Goal: Transaction & Acquisition: Purchase product/service

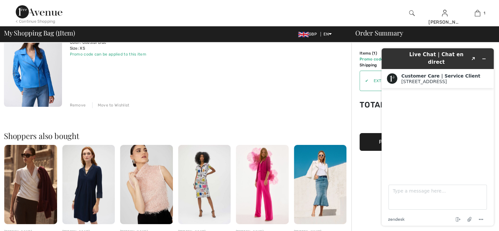
scroll to position [73, 0]
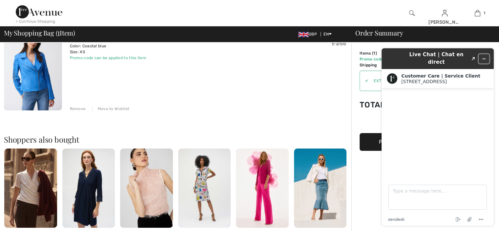
click at [484, 56] on icon "Minimize widget" at bounding box center [484, 58] width 5 height 5
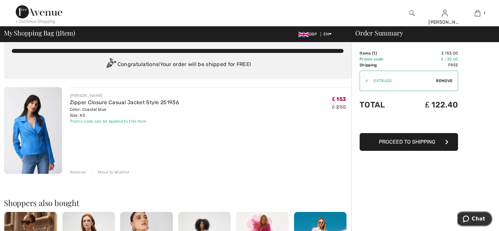
scroll to position [0, 0]
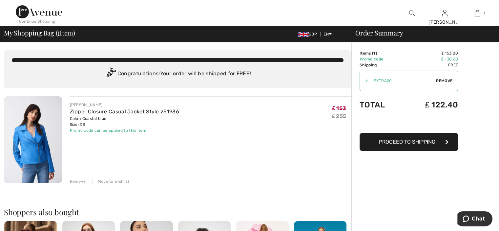
click at [188, 131] on div "[PERSON_NAME] Zipper Closure Casual Jacket Style 251936 Color: Coastal blue Siz…" at bounding box center [211, 117] width 282 height 31
click at [472, 221] on span "Chat" at bounding box center [467, 218] width 9 height 7
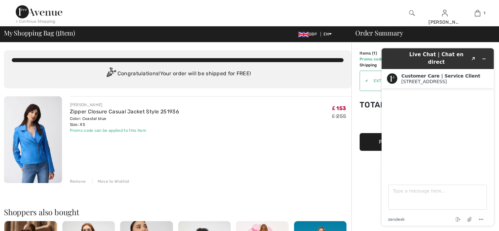
drag, startPoint x: 261, startPoint y: 120, endPoint x: 303, endPoint y: 121, distance: 42.0
click at [261, 120] on div "[PERSON_NAME] Zipper Closure Casual Jacket Style 251936 Color: Coastal blue Siz…" at bounding box center [211, 117] width 282 height 31
click at [486, 54] on button "Minimize widget" at bounding box center [484, 58] width 10 height 9
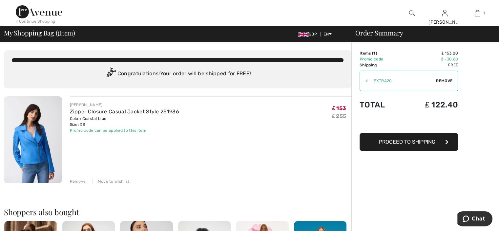
click at [411, 146] on button "Proceed to Shipping" at bounding box center [409, 142] width 98 height 18
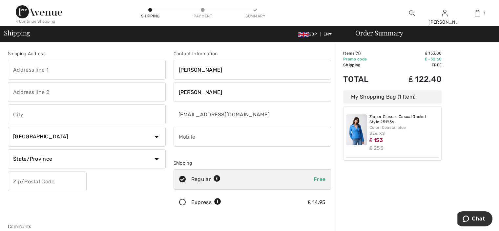
click at [36, 68] on input "text" at bounding box center [87, 70] width 158 height 20
type input "Burn Cottage, Hartwoodburn"
type input "Hartwoodburn"
type input "Selkirk"
select select "GB"
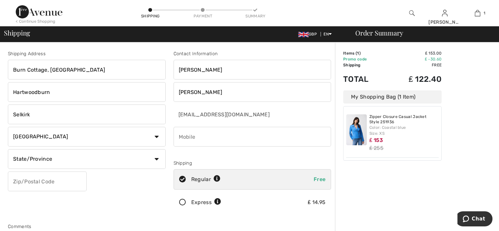
type input "TD7 5EY"
type input "0175022562"
type input "BOR"
type input "TD75EY"
type input "Scottish Borders"
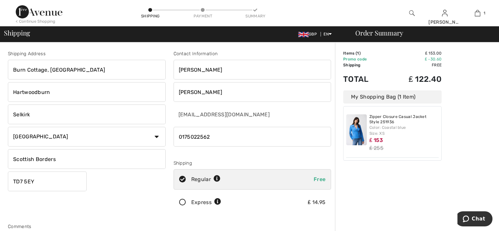
type input "TD75EY"
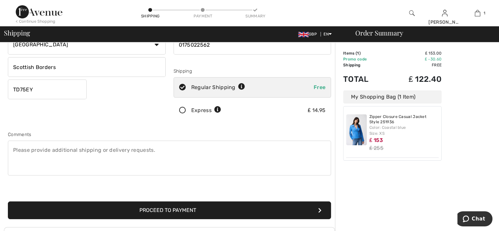
scroll to position [97, 0]
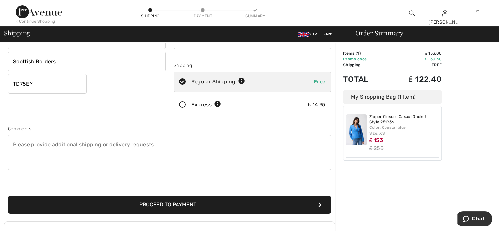
click at [22, 140] on textarea at bounding box center [169, 152] width 323 height 35
type textarea "Please press initercom at wooden gate or phone 07774 831337"
click at [186, 205] on button "Proceed to Payment" at bounding box center [169, 205] width 323 height 18
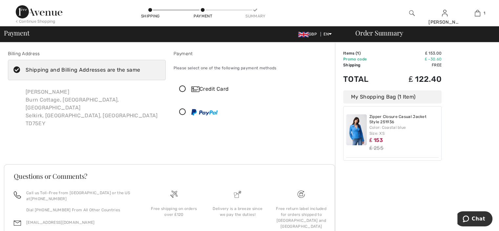
click at [182, 89] on icon at bounding box center [182, 89] width 17 height 7
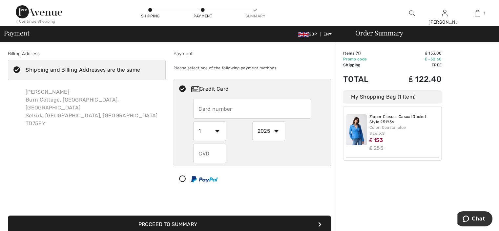
click at [205, 106] on input "text" at bounding box center [252, 109] width 118 height 20
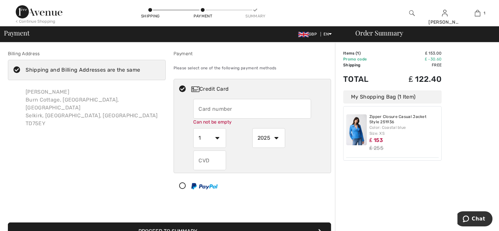
type input "5520736500285993"
select select "9"
select select "2026"
type input "882"
